Goal: Information Seeking & Learning: Find contact information

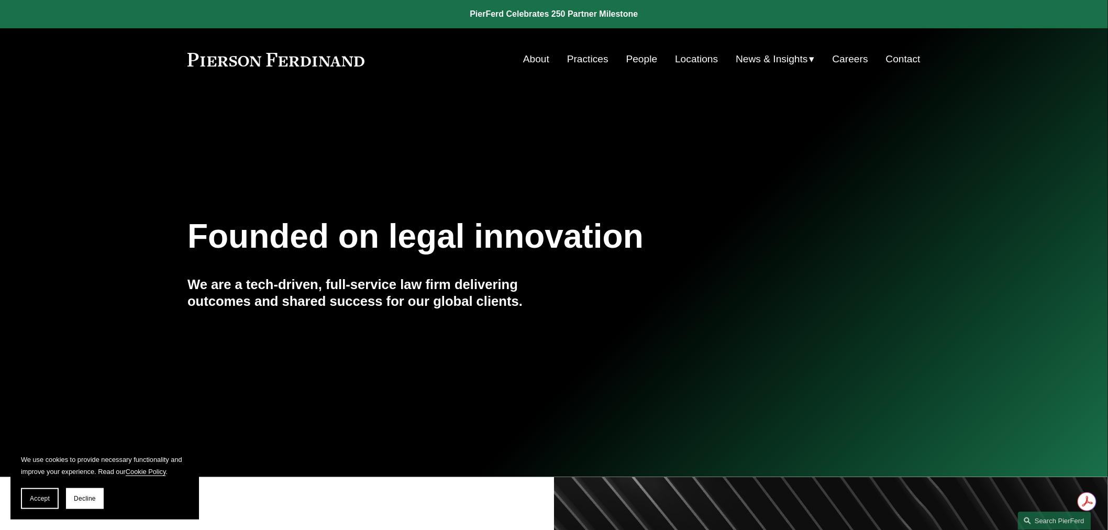
click at [657, 59] on nav "About Practices People Locations News & Insights News Insights Blogs Careers Co…" at bounding box center [721, 59] width 397 height 20
click at [646, 59] on link "People" at bounding box center [641, 59] width 31 height 20
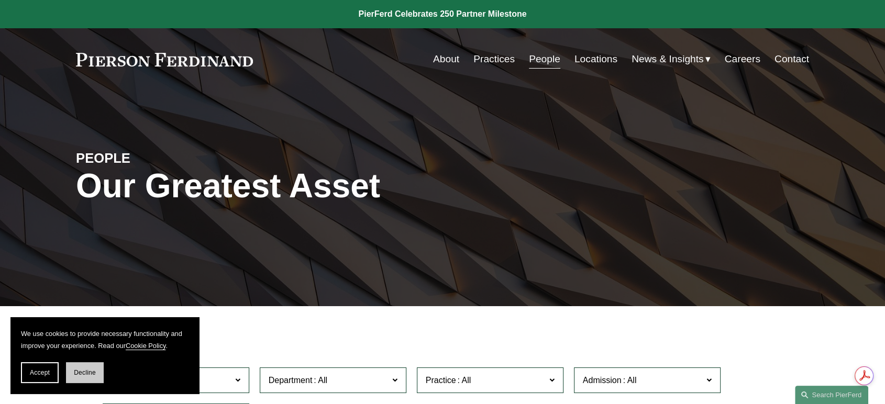
click at [74, 376] on span "Decline" at bounding box center [85, 372] width 22 height 7
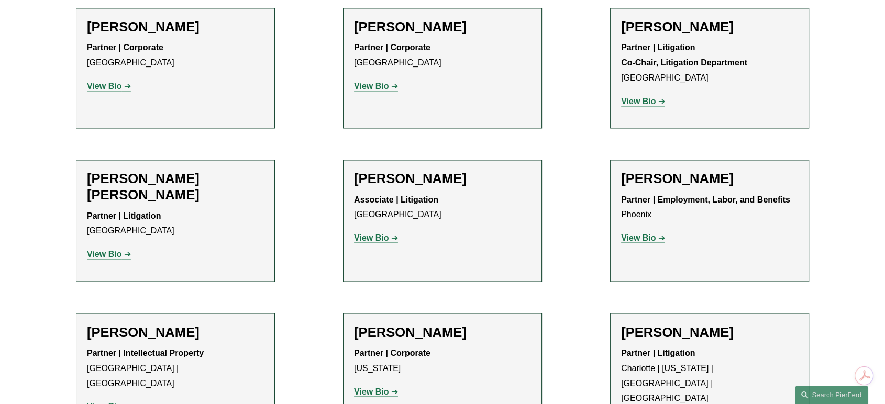
scroll to position [9657, 0]
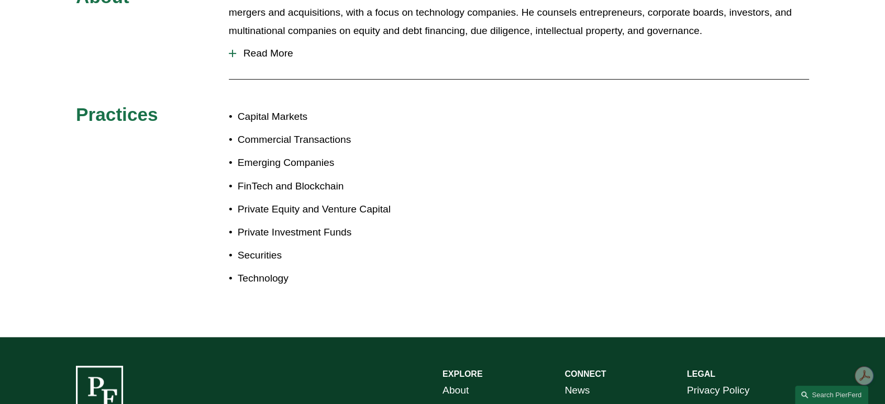
scroll to position [356, 0]
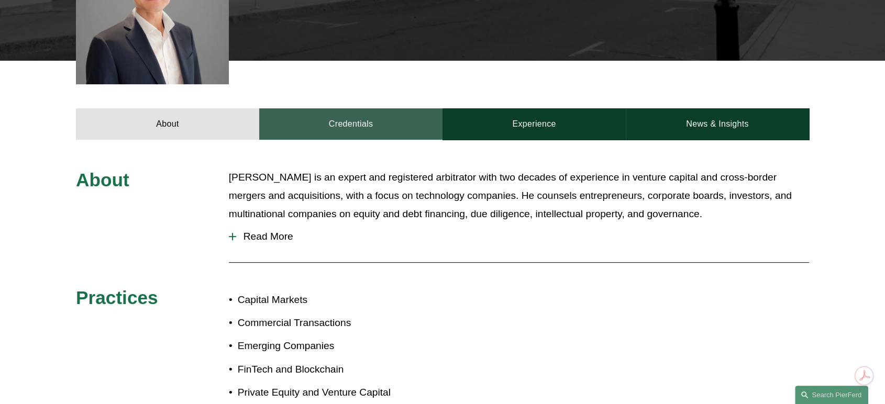
click at [326, 122] on link "Credentials" at bounding box center [350, 123] width 183 height 31
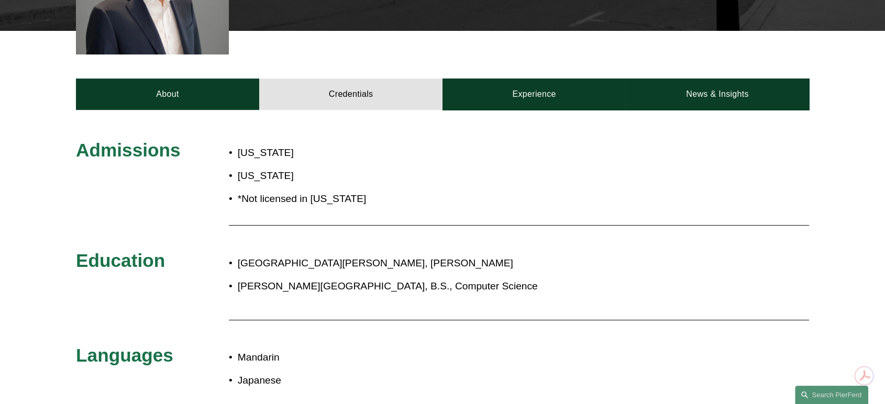
scroll to position [297, 0]
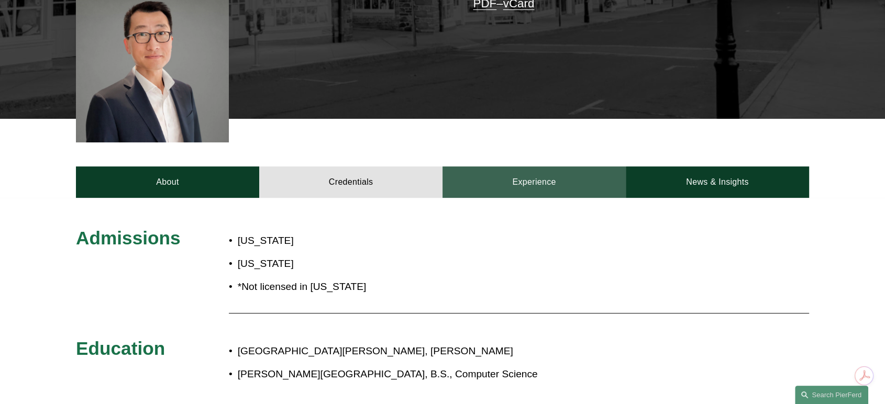
click at [498, 191] on link "Experience" at bounding box center [533, 181] width 183 height 31
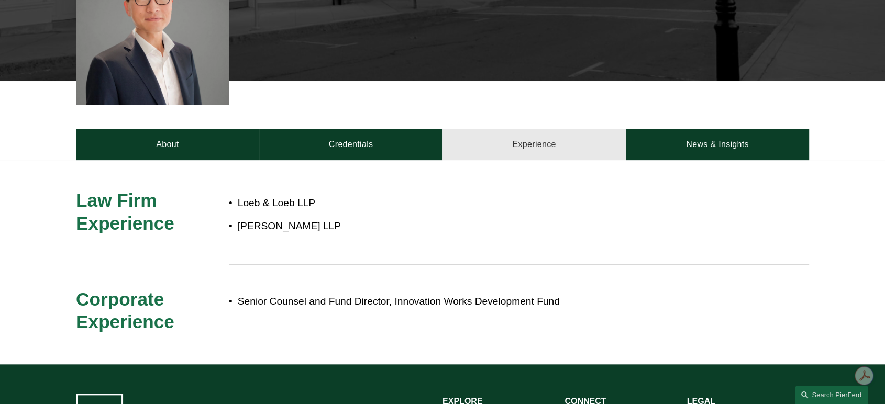
scroll to position [356, 0]
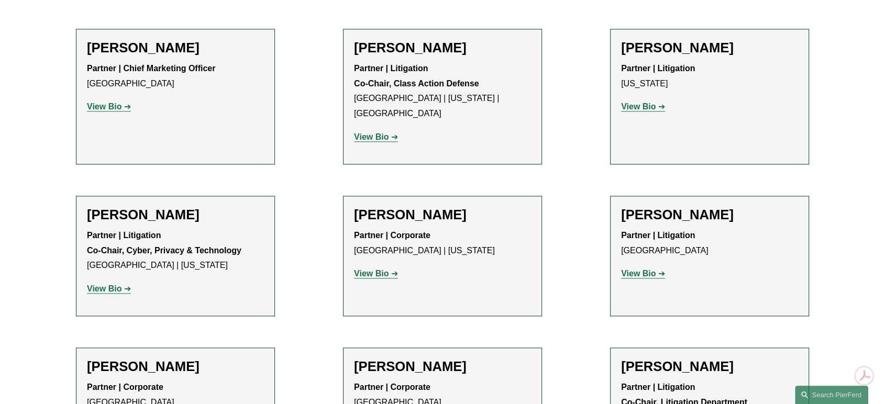
scroll to position [9330, 0]
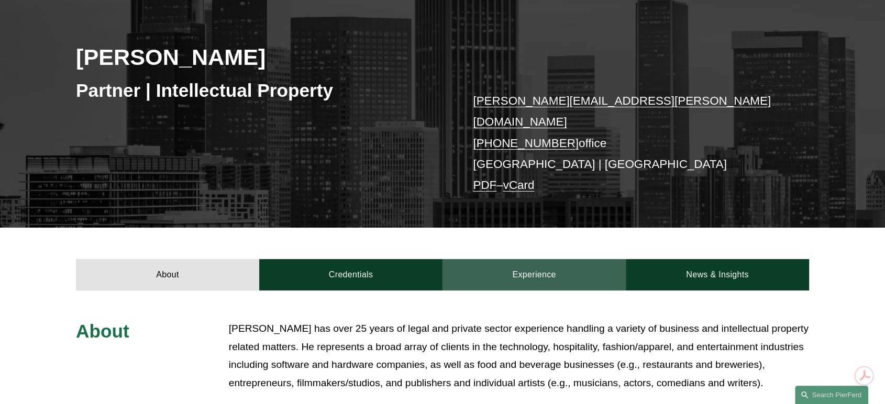
scroll to position [116, 0]
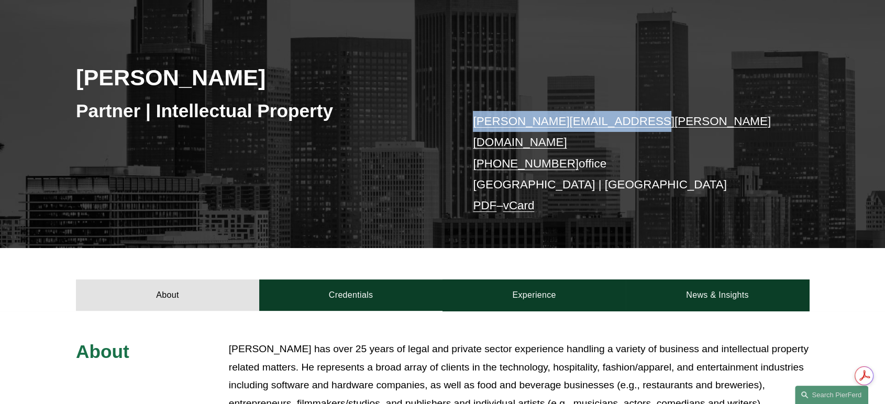
drag, startPoint x: 552, startPoint y: 124, endPoint x: 441, endPoint y: 124, distance: 111.5
click at [441, 124] on div "Gregory Perleberg Partner | Intellectual Property greg.perleberg@pierferd.com +…" at bounding box center [442, 124] width 885 height 247
copy div "greg.perleberg@pierferd.com"
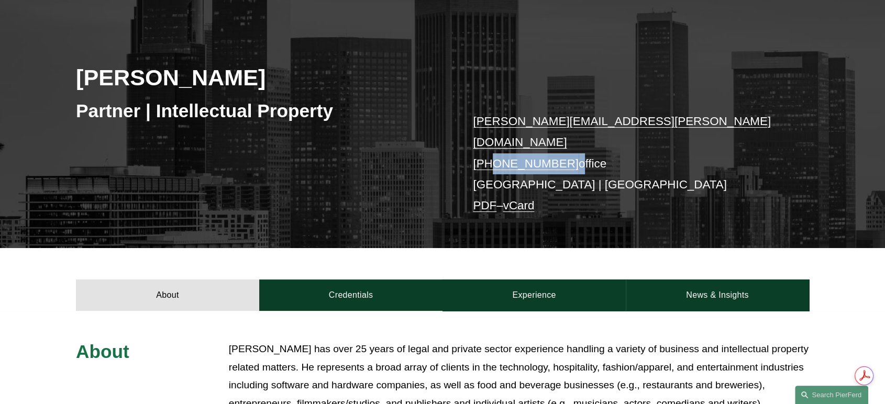
drag, startPoint x: 559, startPoint y: 145, endPoint x: 490, endPoint y: 143, distance: 69.1
click at [490, 143] on p "greg.perleberg@pierferd.com +1.310.853.6236 office Los Angeles | Phoenix PDF – …" at bounding box center [625, 164] width 305 height 106
copy p "310.853.6236"
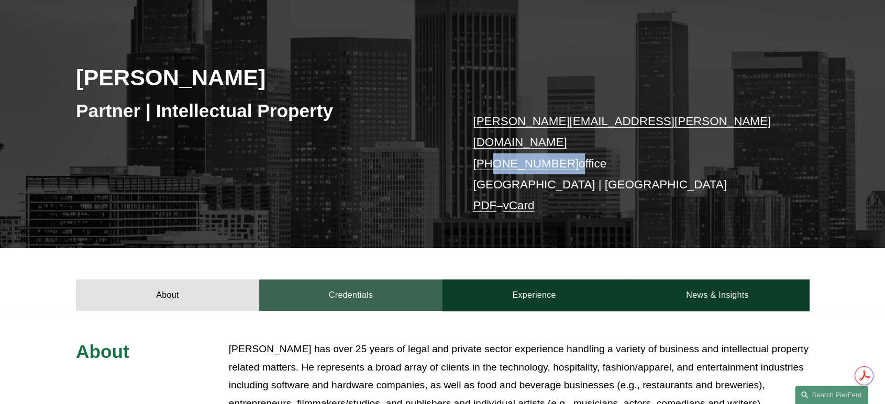
click at [354, 280] on link "Credentials" at bounding box center [350, 295] width 183 height 31
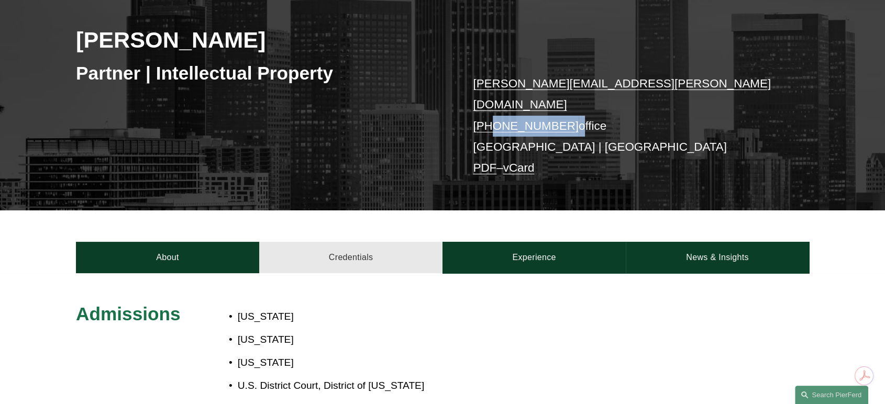
scroll to position [174, 0]
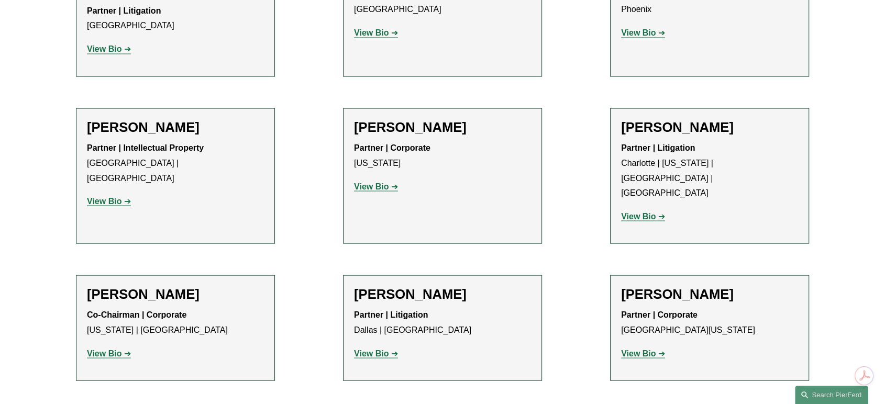
scroll to position [9853, 0]
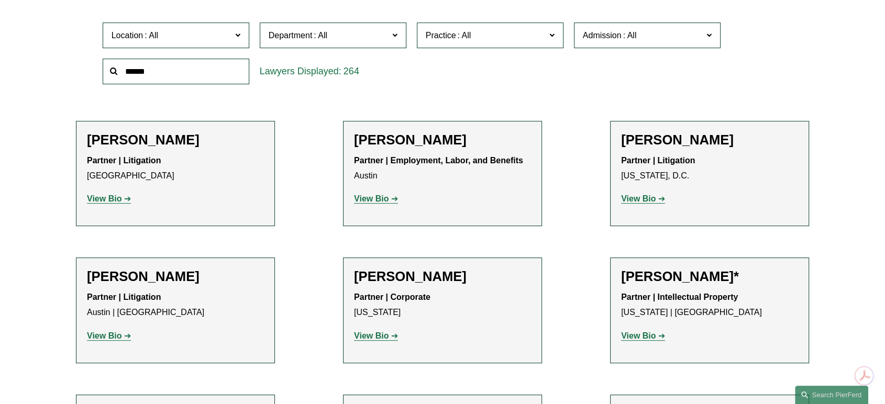
scroll to position [411, 0]
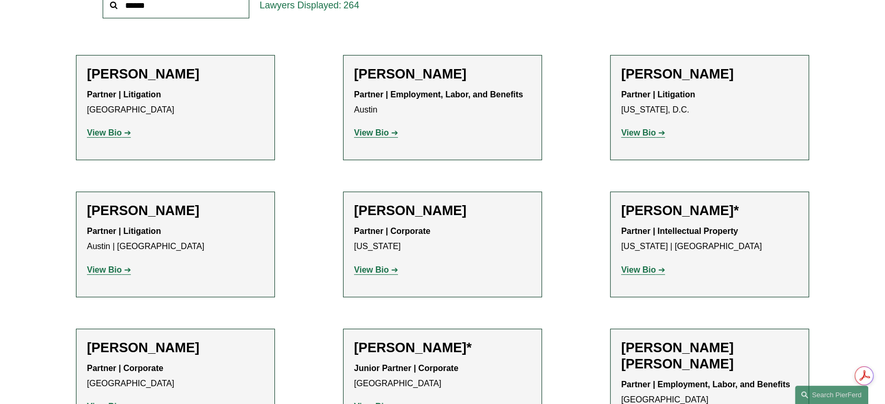
click at [641, 131] on strong "View Bio" at bounding box center [638, 132] width 35 height 9
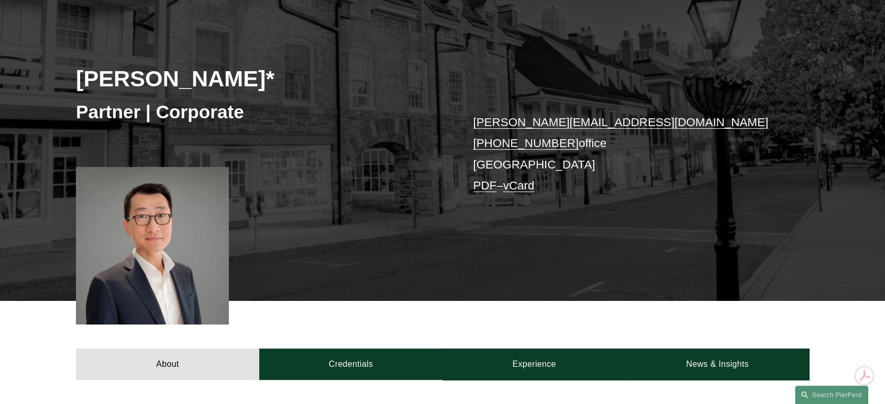
scroll to position [116, 0]
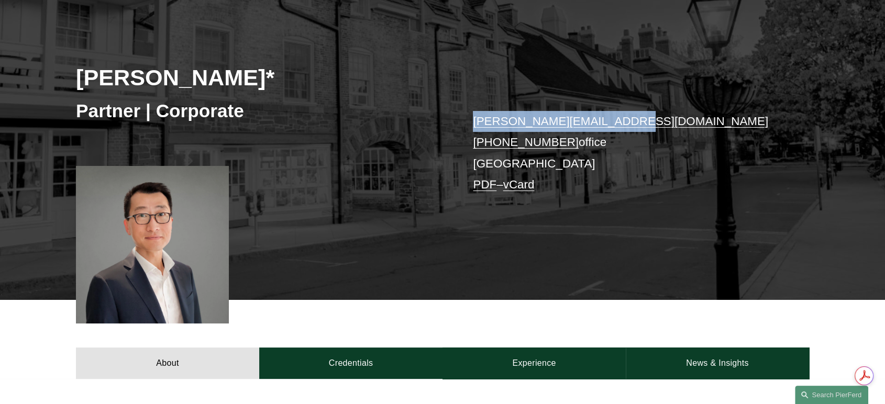
drag, startPoint x: 614, startPoint y: 125, endPoint x: 473, endPoint y: 127, distance: 141.4
click at [473, 127] on p "benjamin.qiu@pierferd.com +1.862.398.1412 office Princeton PDF – vCard" at bounding box center [625, 153] width 305 height 84
copy link "benjamin.qiu@pierferd.com"
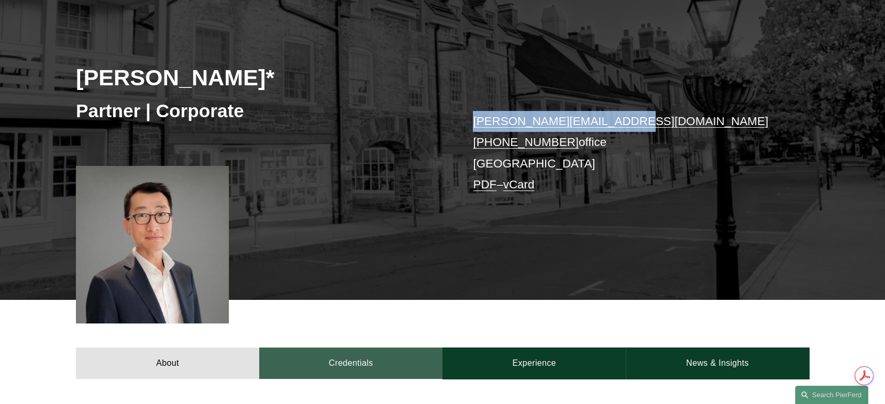
click at [353, 365] on link "Credentials" at bounding box center [350, 363] width 183 height 31
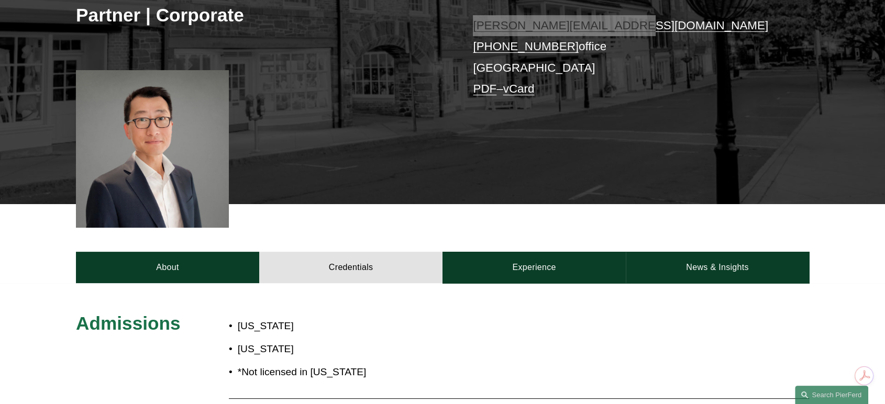
scroll to position [232, 0]
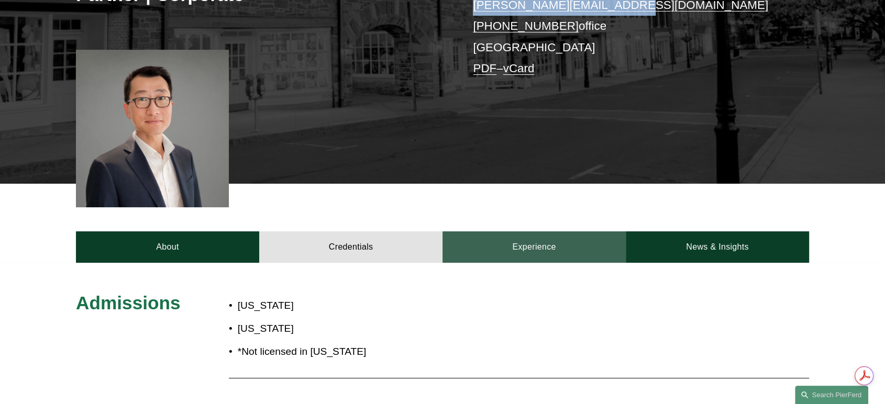
click at [471, 254] on link "Experience" at bounding box center [533, 246] width 183 height 31
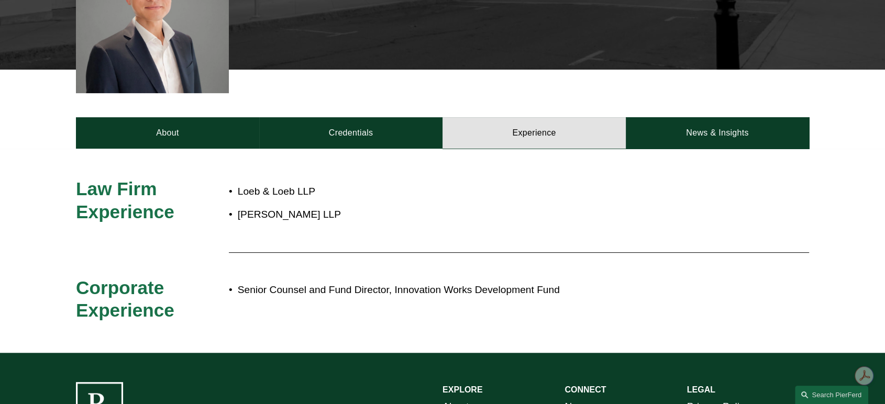
scroll to position [349, 0]
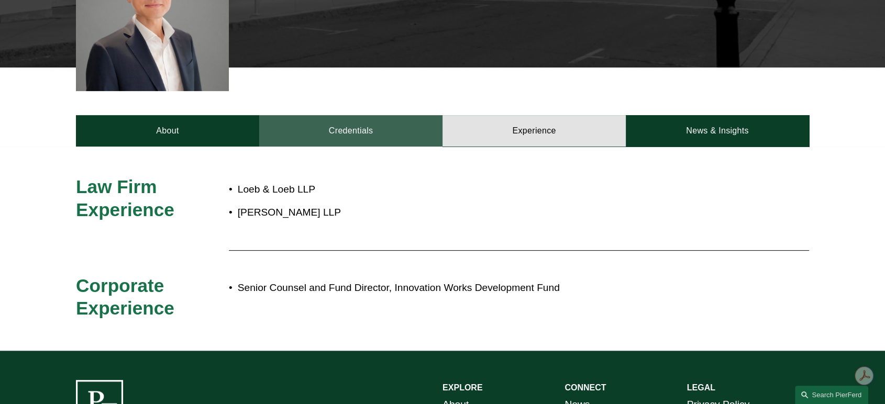
click at [320, 139] on link "Credentials" at bounding box center [350, 130] width 183 height 31
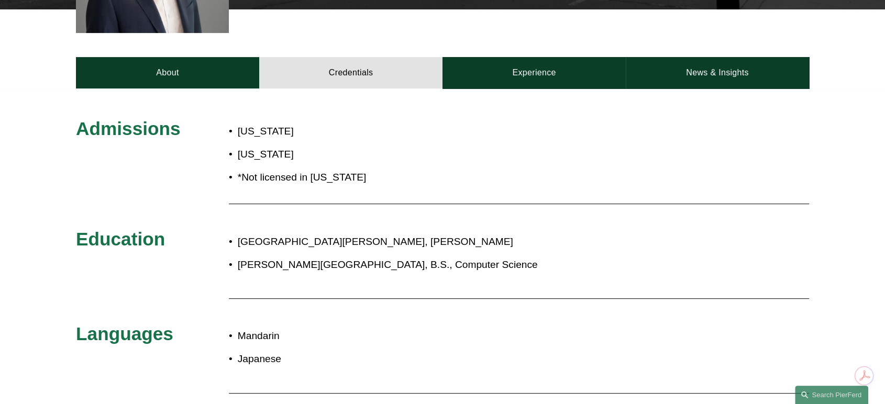
scroll to position [291, 0]
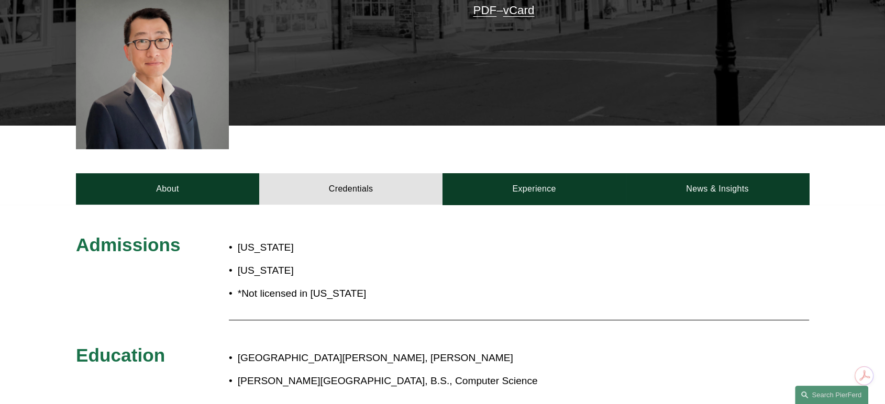
click at [513, 12] on link "vCard" at bounding box center [518, 10] width 31 height 13
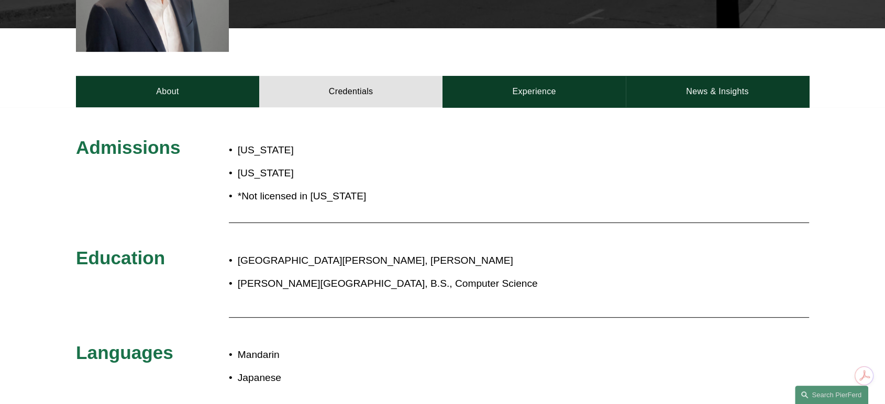
scroll to position [407, 0]
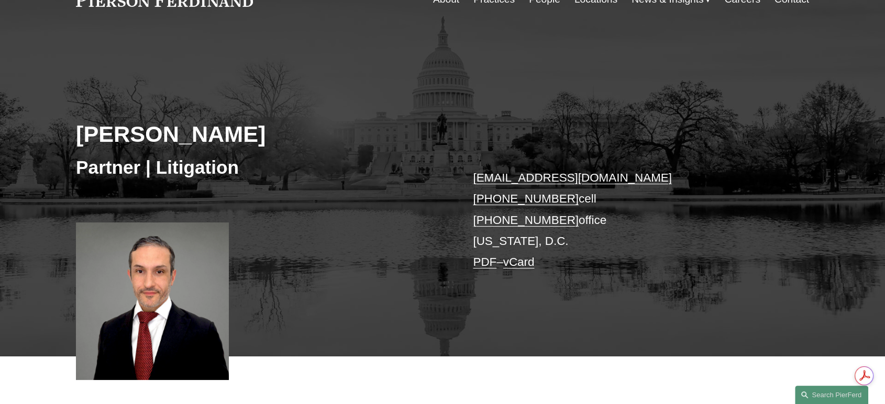
scroll to position [116, 0]
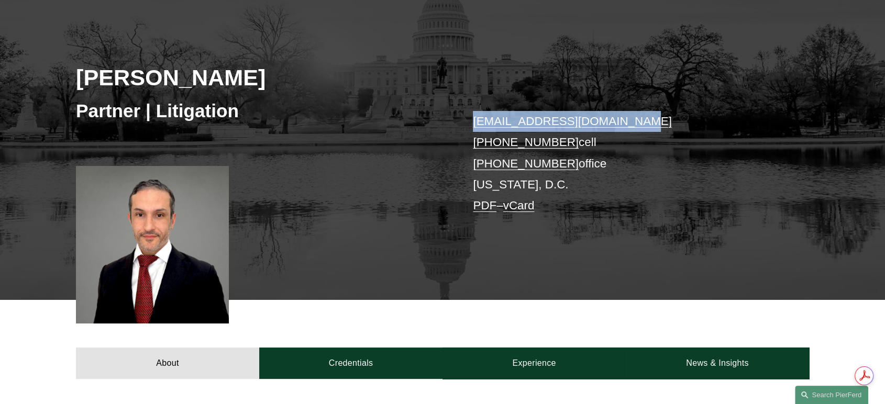
drag, startPoint x: 645, startPoint y: 129, endPoint x: 475, endPoint y: 127, distance: 170.2
click at [475, 127] on p "kamel.aitelaj@pierferd.com +1.301.775.3657 cell +1.804.792.3429 office Washingt…" at bounding box center [625, 164] width 305 height 106
copy link "kamel.aitelaj@pierferd.com"
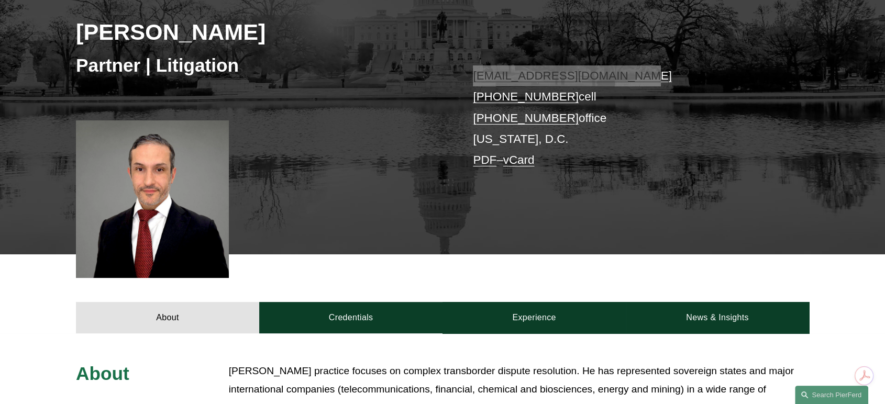
scroll to position [232, 0]
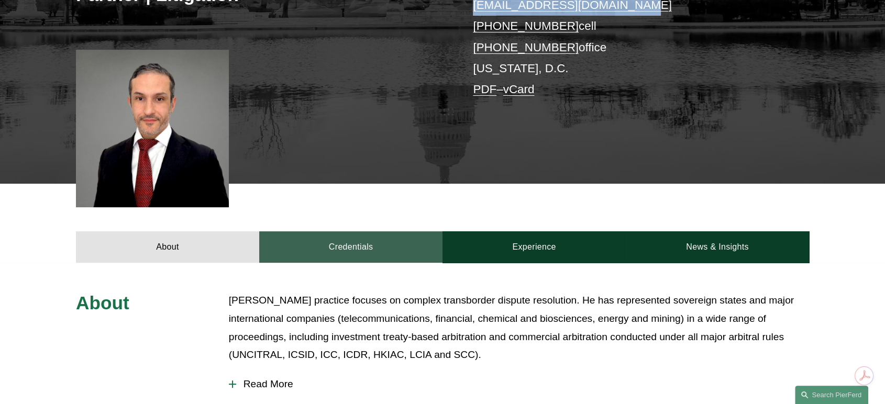
click at [368, 246] on link "Credentials" at bounding box center [350, 246] width 183 height 31
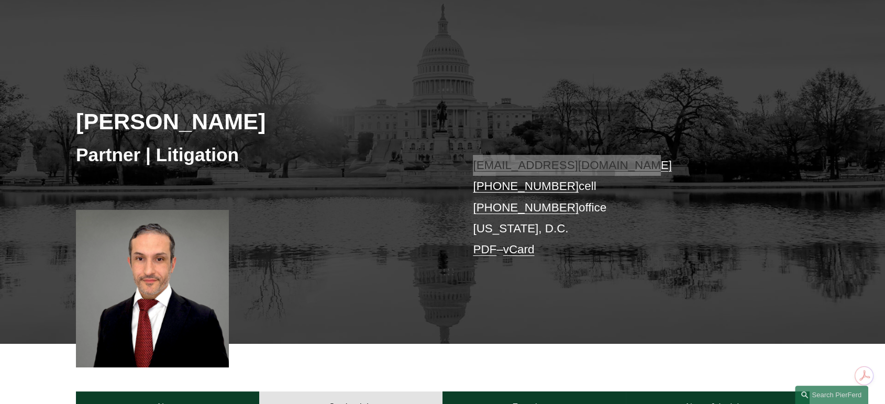
scroll to position [58, 0]
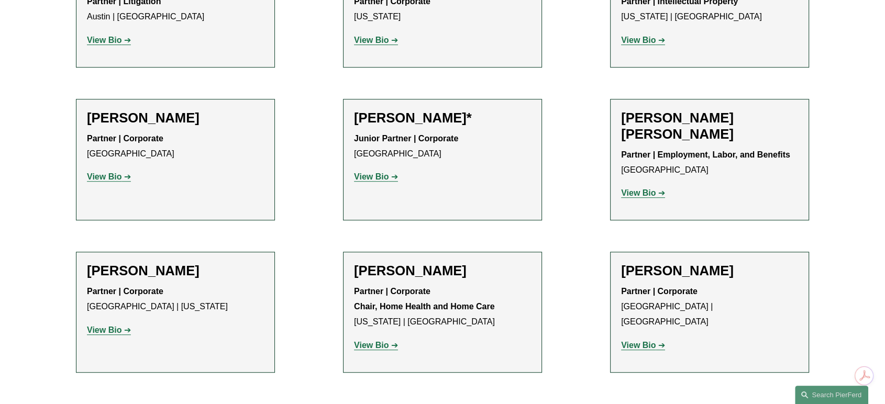
scroll to position [644, 0]
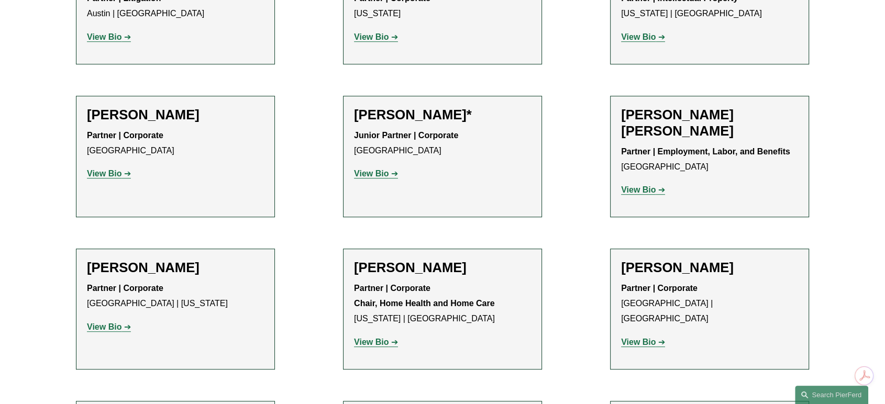
click at [625, 338] on strong "View Bio" at bounding box center [638, 342] width 35 height 9
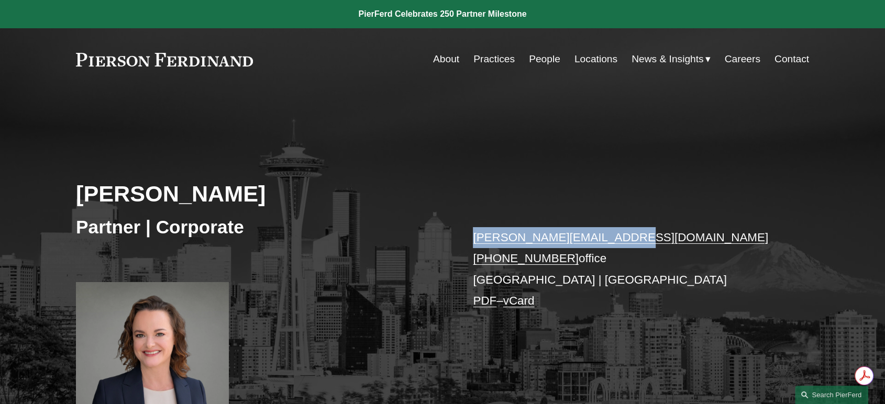
drag, startPoint x: 622, startPoint y: 247, endPoint x: 461, endPoint y: 243, distance: 161.3
click at [461, 243] on div "[PERSON_NAME] Partner | Corporate [PERSON_NAME][EMAIL_ADDRESS][DOMAIN_NAME] [PH…" at bounding box center [442, 266] width 885 height 299
copy link "[PERSON_NAME][EMAIL_ADDRESS][DOMAIN_NAME]"
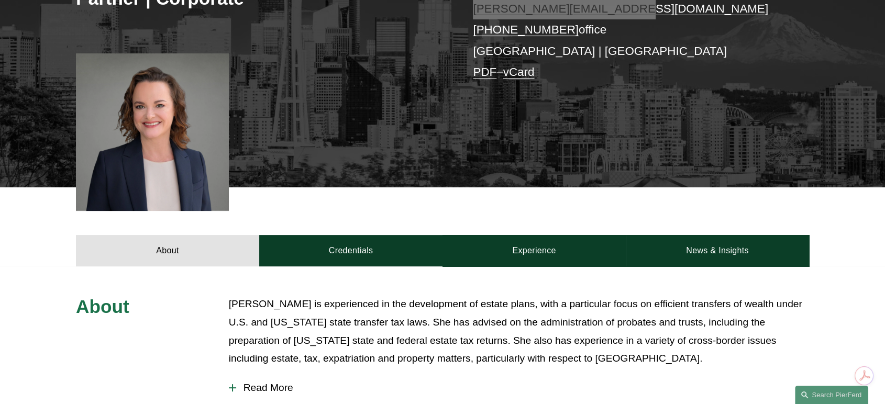
scroll to position [232, 0]
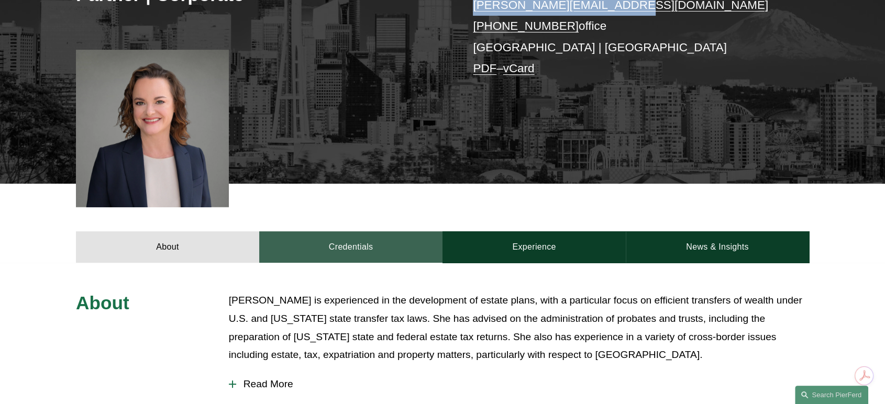
click at [363, 250] on link "Credentials" at bounding box center [350, 246] width 183 height 31
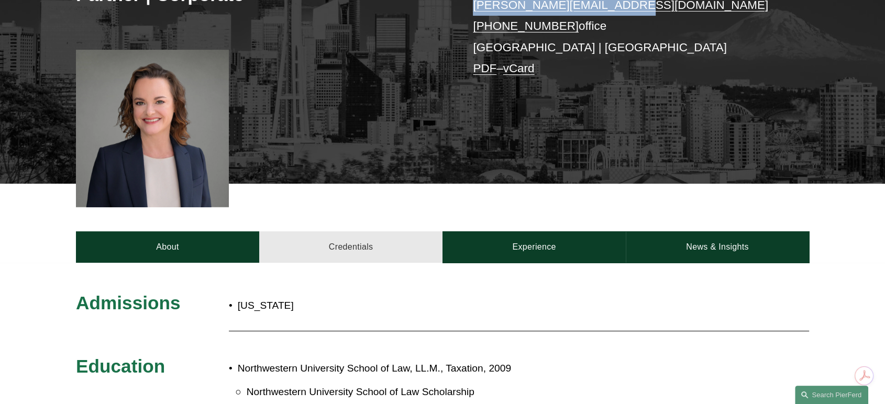
scroll to position [349, 0]
